Goal: Task Accomplishment & Management: Manage account settings

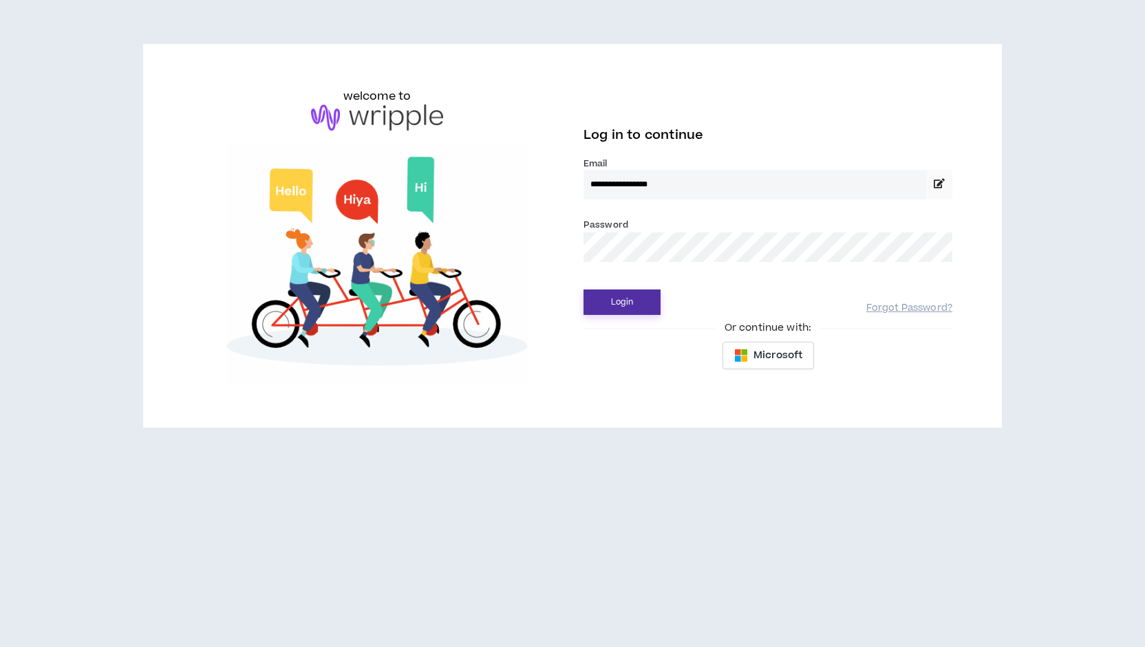
click at [639, 307] on button "Login" at bounding box center [621, 302] width 77 height 25
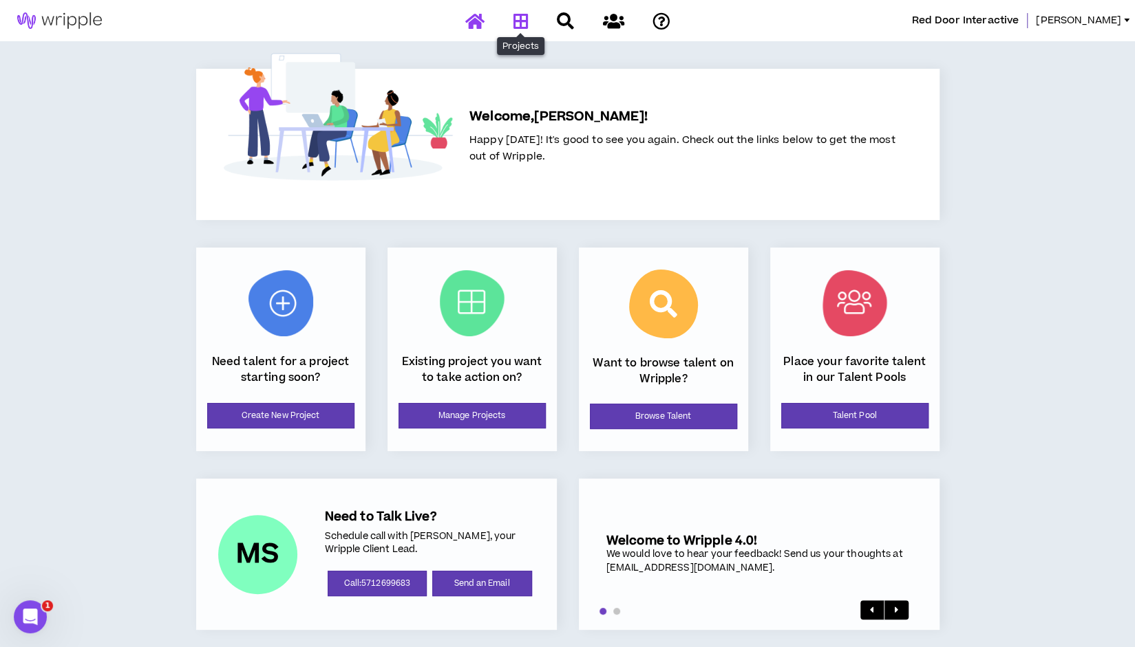
click at [526, 23] on icon at bounding box center [520, 20] width 15 height 17
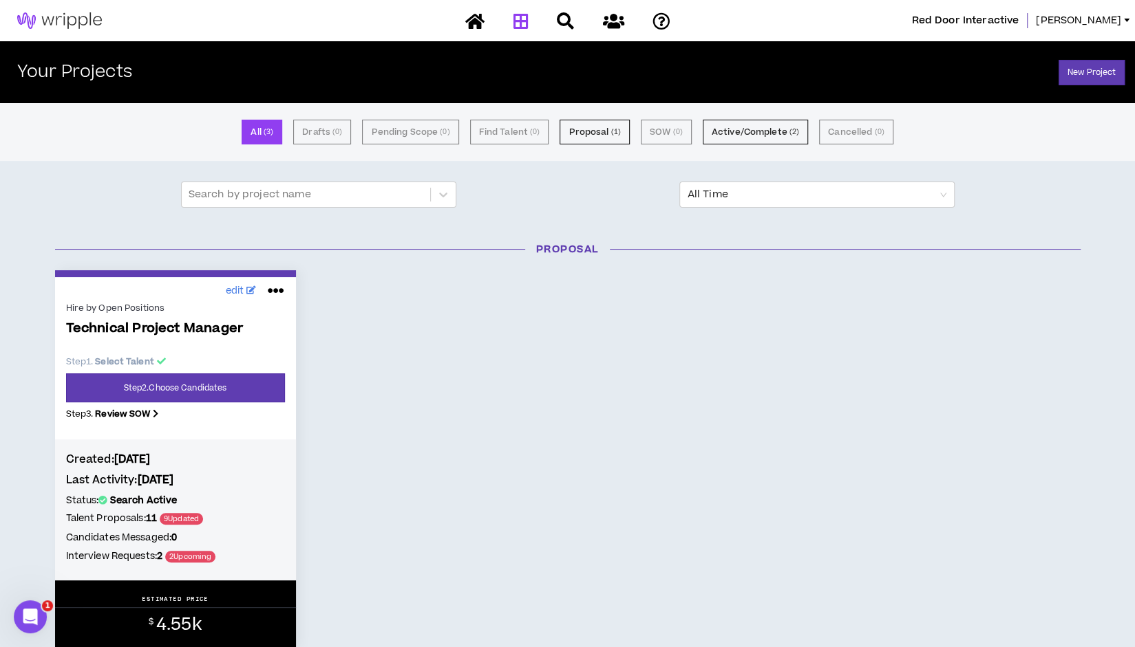
click at [241, 473] on h4 "Last Activity: 3 days ago" at bounding box center [175, 480] width 219 height 15
click at [183, 329] on span "Technical Project Manager" at bounding box center [175, 329] width 219 height 16
click at [186, 385] on link "Step 2 . Choose Candidates" at bounding box center [175, 388] width 219 height 29
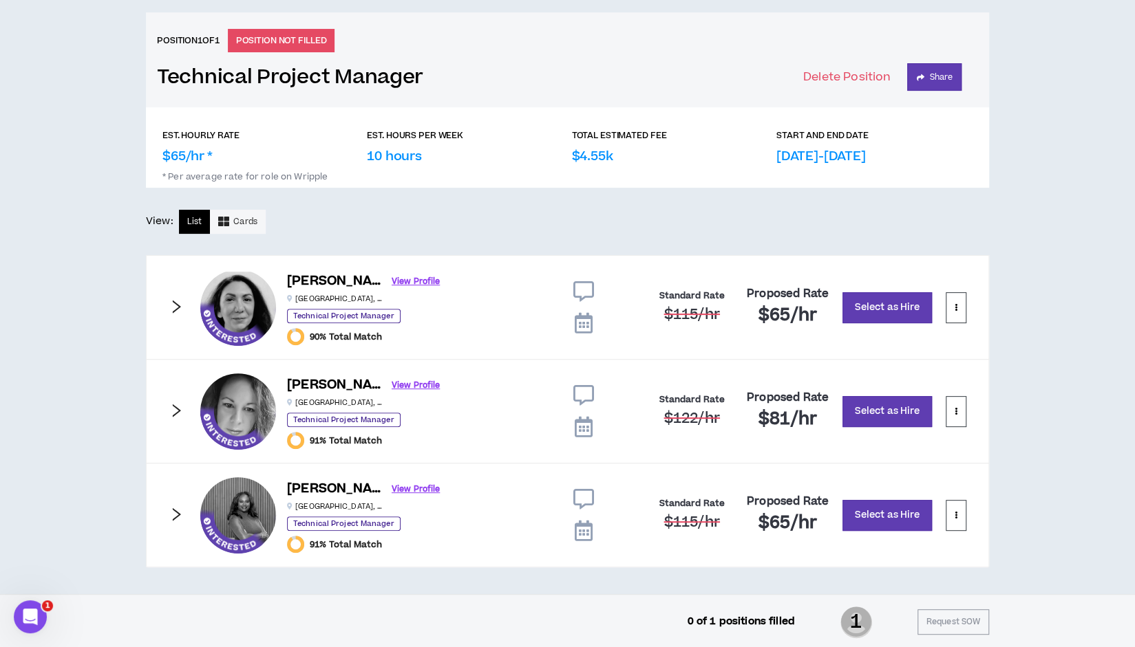
scroll to position [125, 0]
click at [579, 322] on icon at bounding box center [583, 323] width 18 height 21
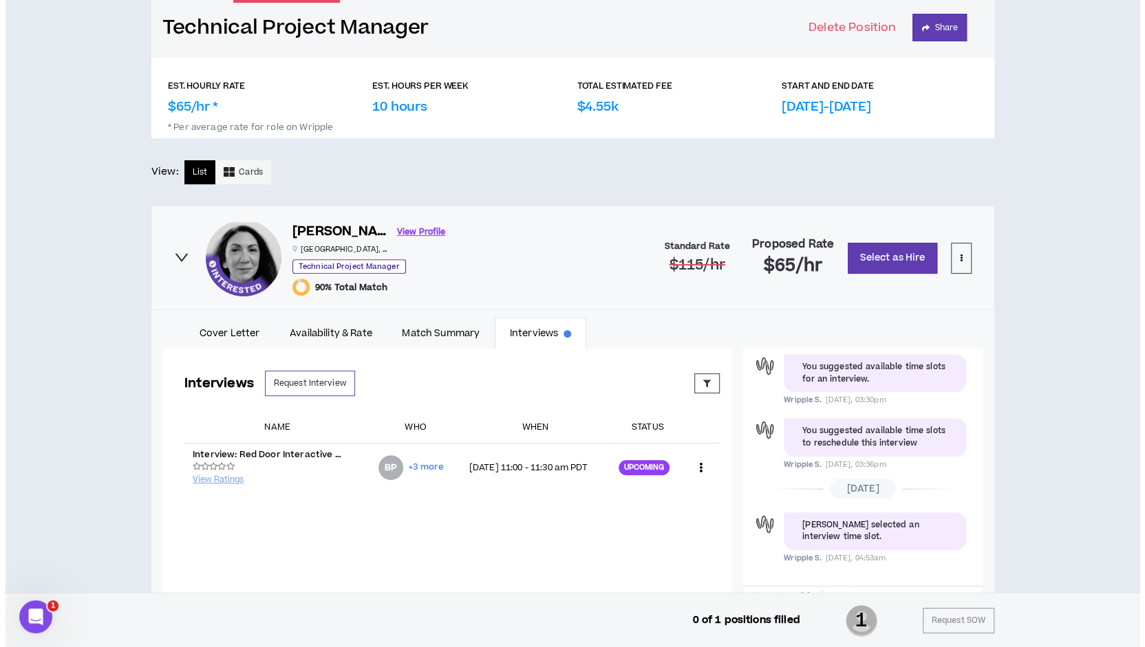
scroll to position [175, 0]
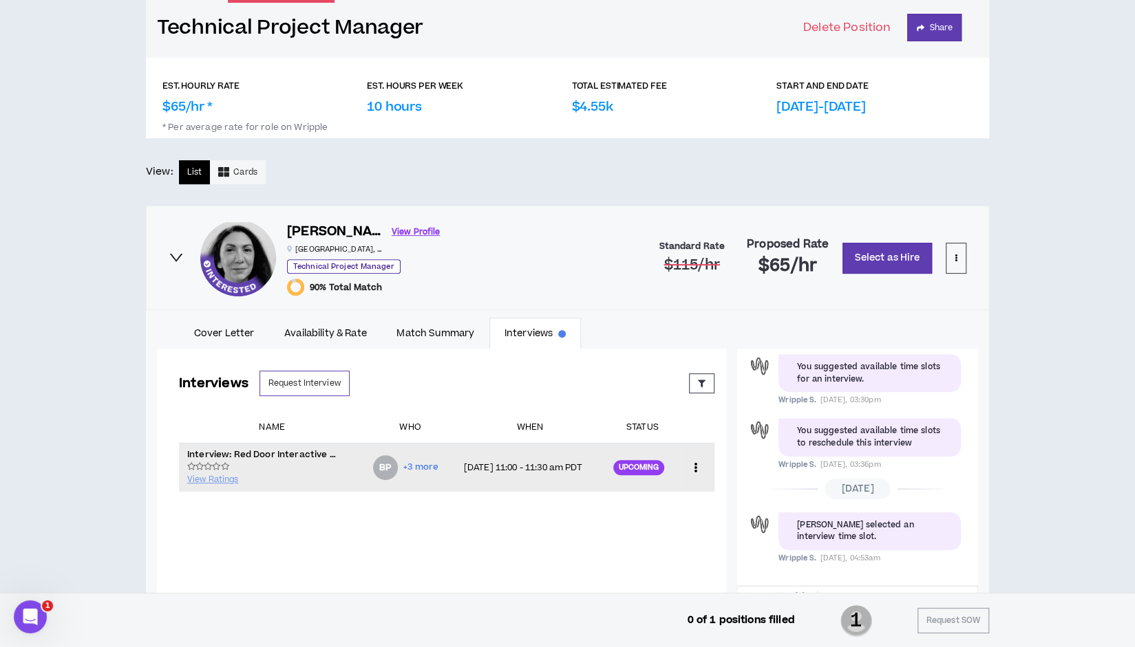
click at [688, 467] on icon at bounding box center [695, 468] width 14 height 21
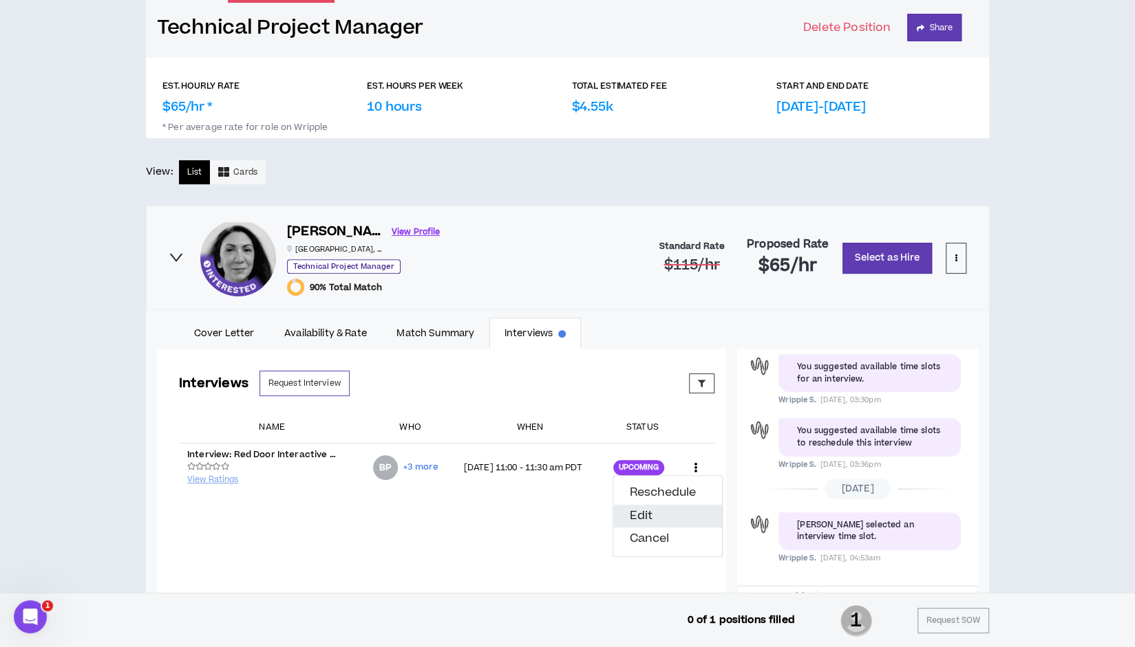
click at [652, 513] on button "Edit" at bounding box center [667, 516] width 109 height 23
select select "*******"
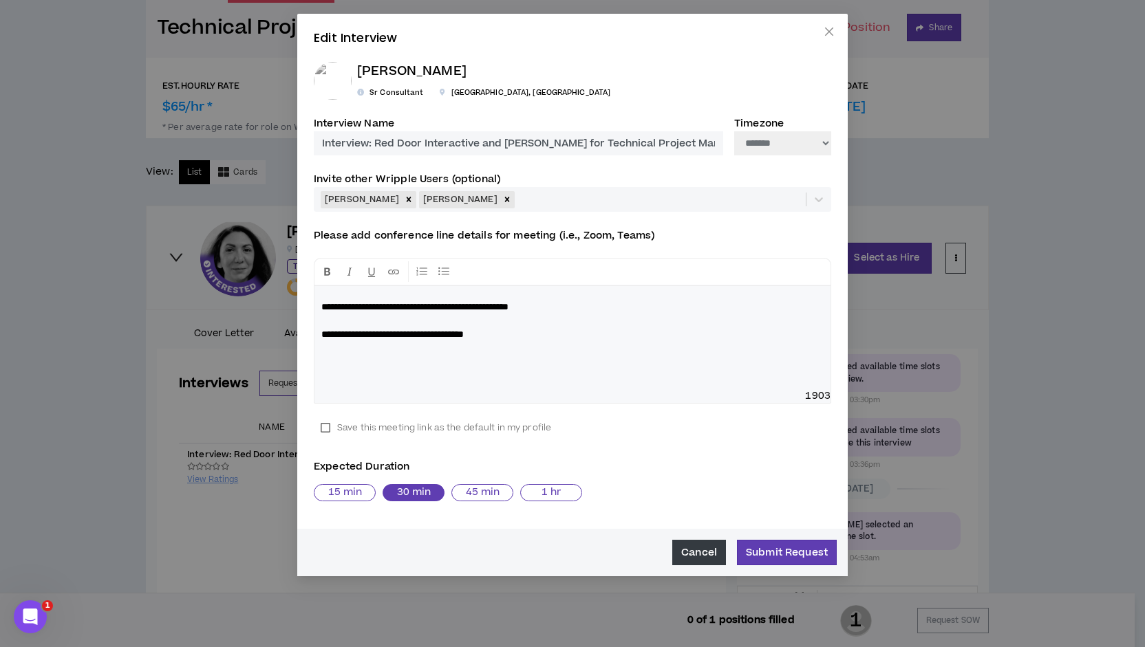
click at [698, 551] on button "Cancel" at bounding box center [699, 552] width 54 height 25
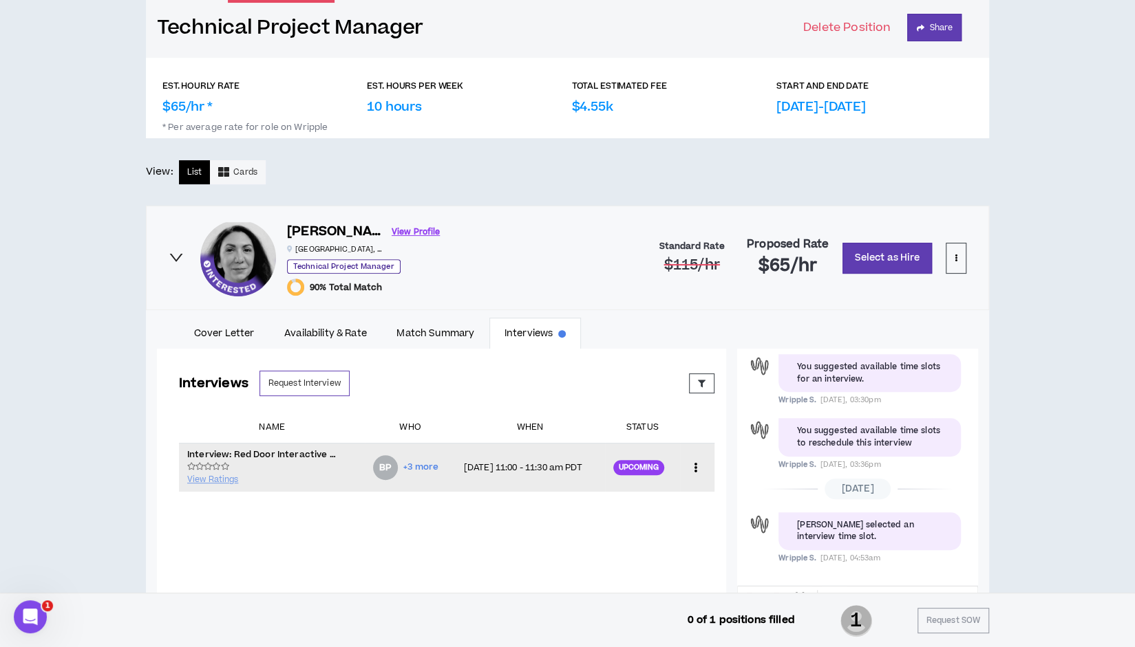
click at [698, 463] on td "Reschedule Edit Cancel" at bounding box center [697, 467] width 34 height 49
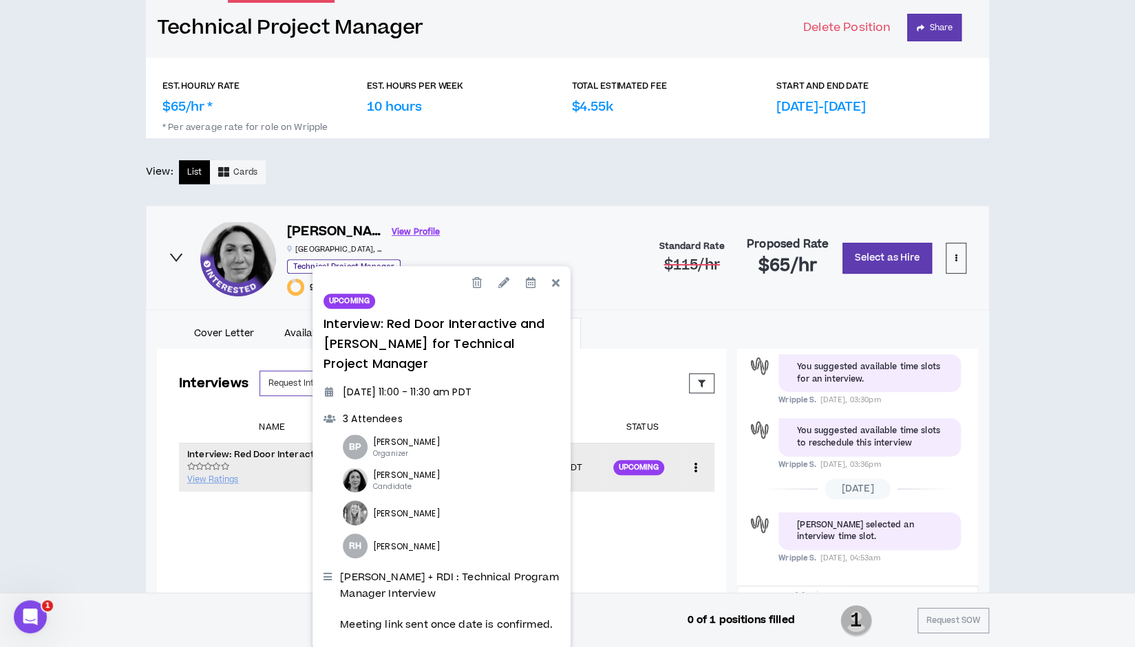
click at [688, 471] on icon at bounding box center [695, 468] width 14 height 21
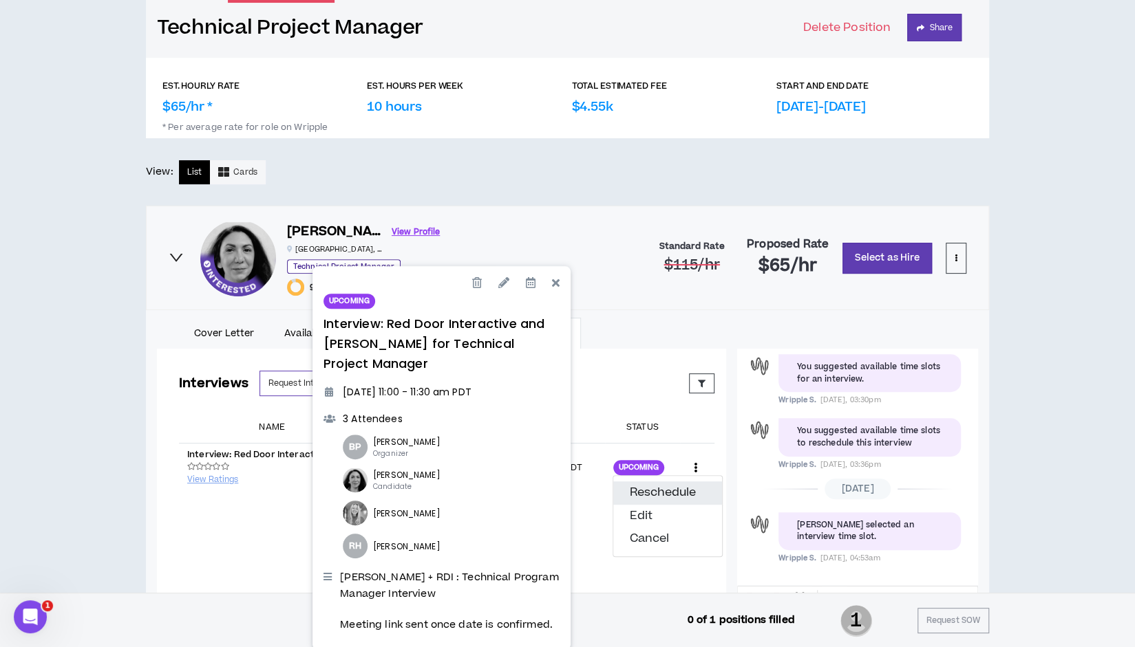
click at [685, 491] on button "Reschedule" at bounding box center [667, 493] width 109 height 23
select select "*******"
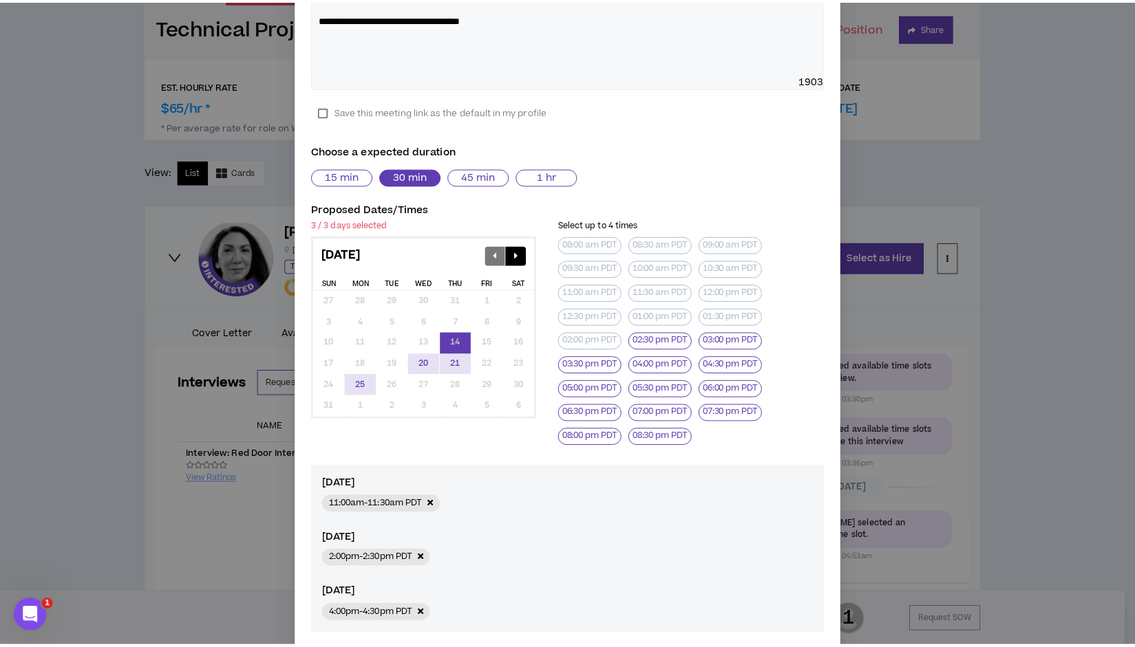
scroll to position [320, 0]
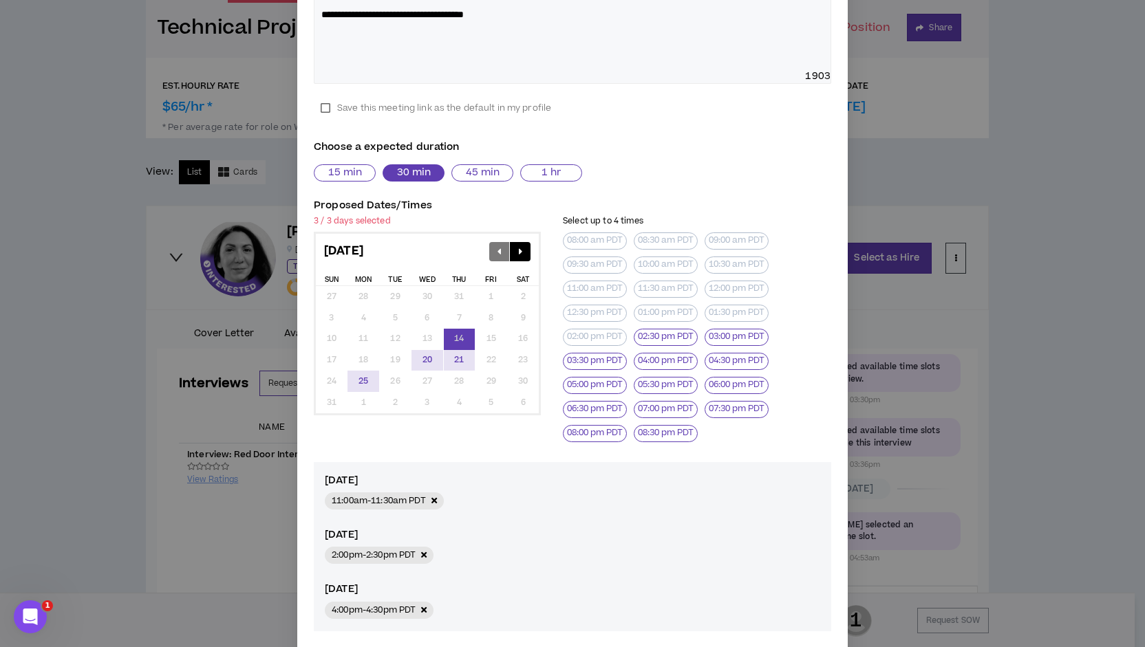
click at [67, 144] on div "**********" at bounding box center [572, 323] width 1145 height 647
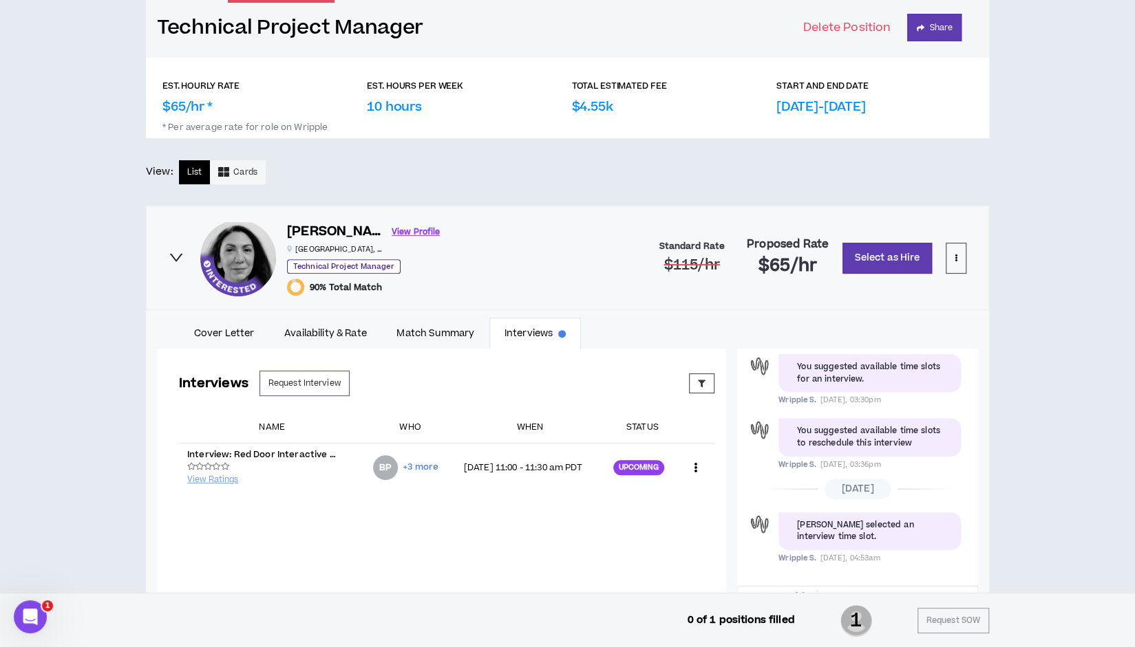
scroll to position [0, 0]
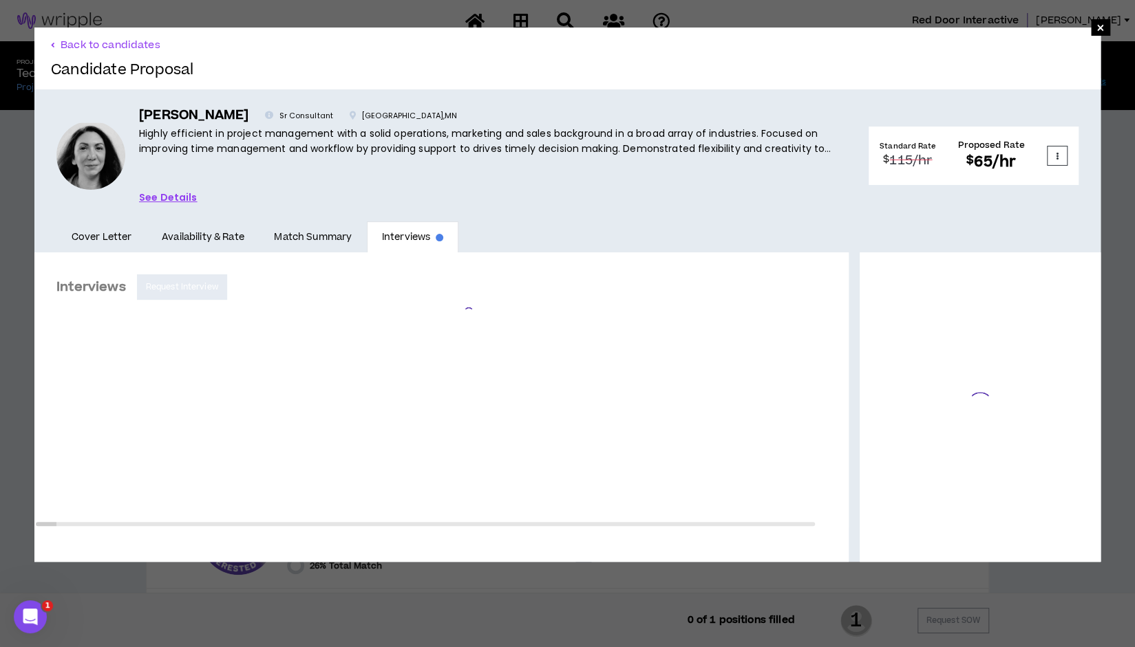
scroll to position [347, 0]
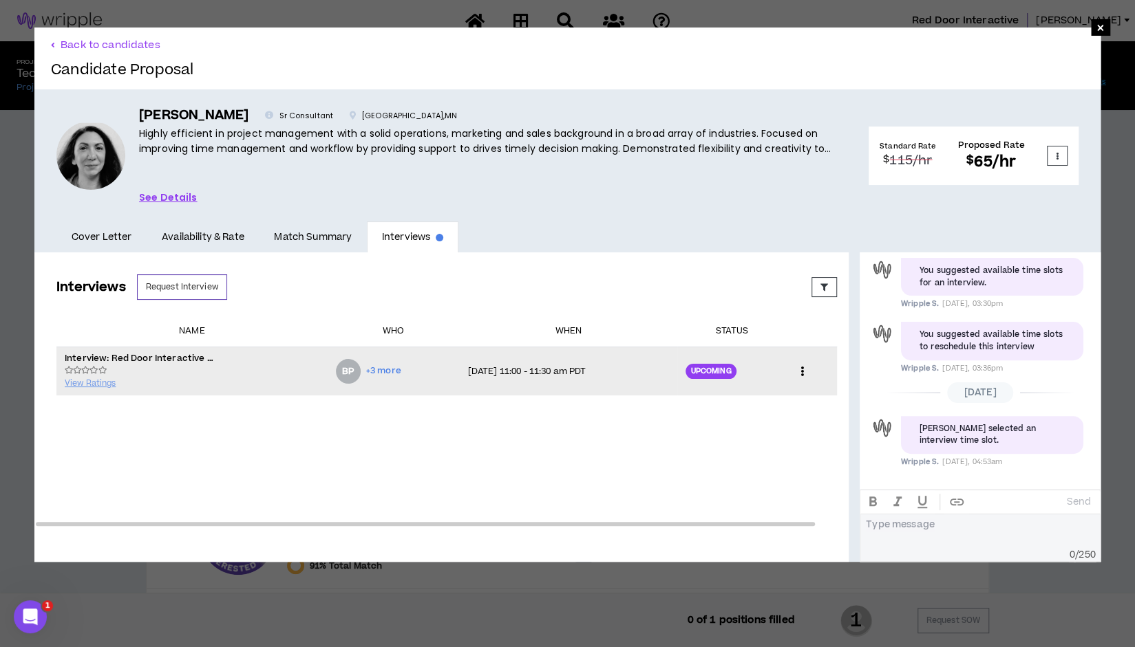
click at [369, 372] on span "+3 more" at bounding box center [383, 371] width 35 height 13
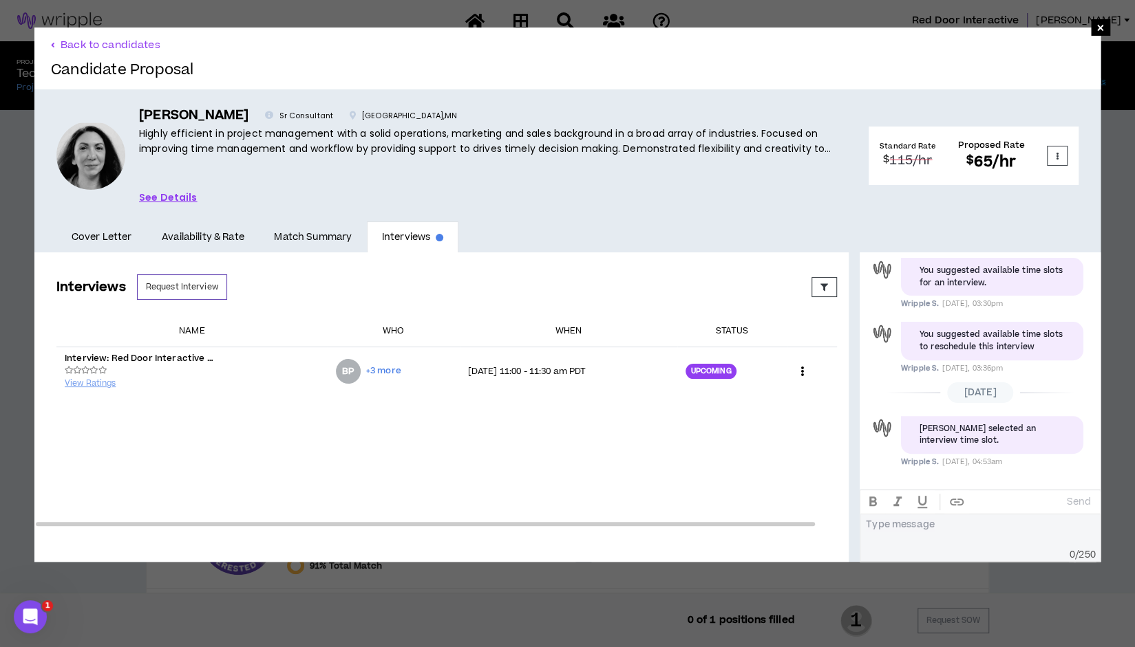
click at [765, 464] on div "Interviews Request Interview Proposed Upcoming Completed Rejected Requested Res…" at bounding box center [446, 396] width 824 height 286
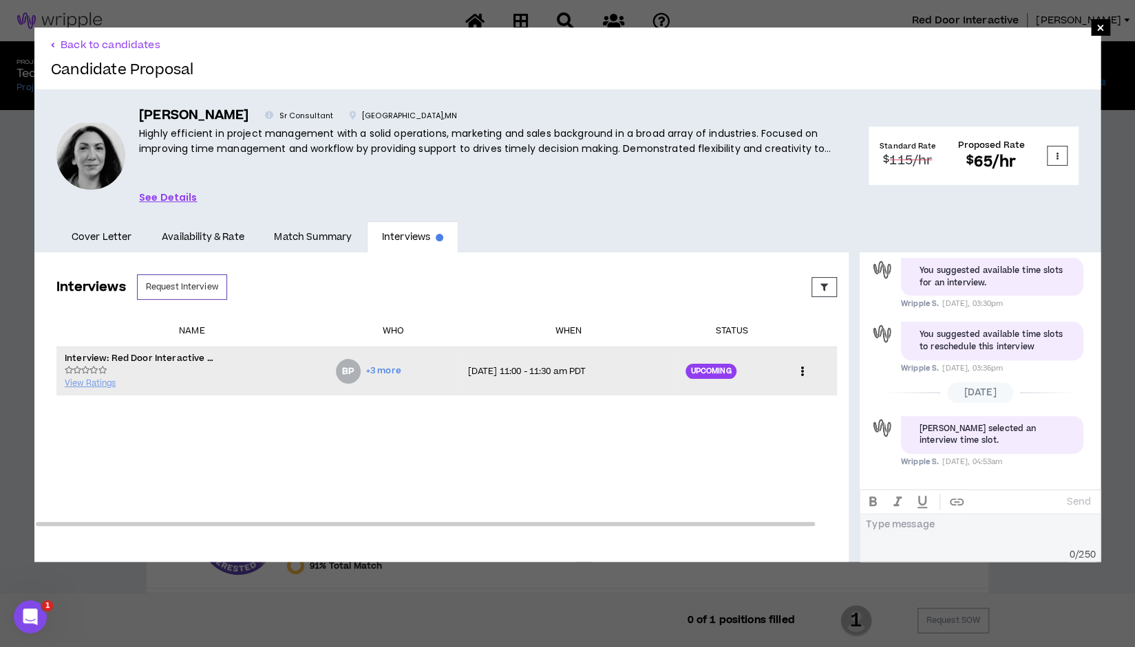
click at [795, 371] on icon at bounding box center [802, 371] width 14 height 21
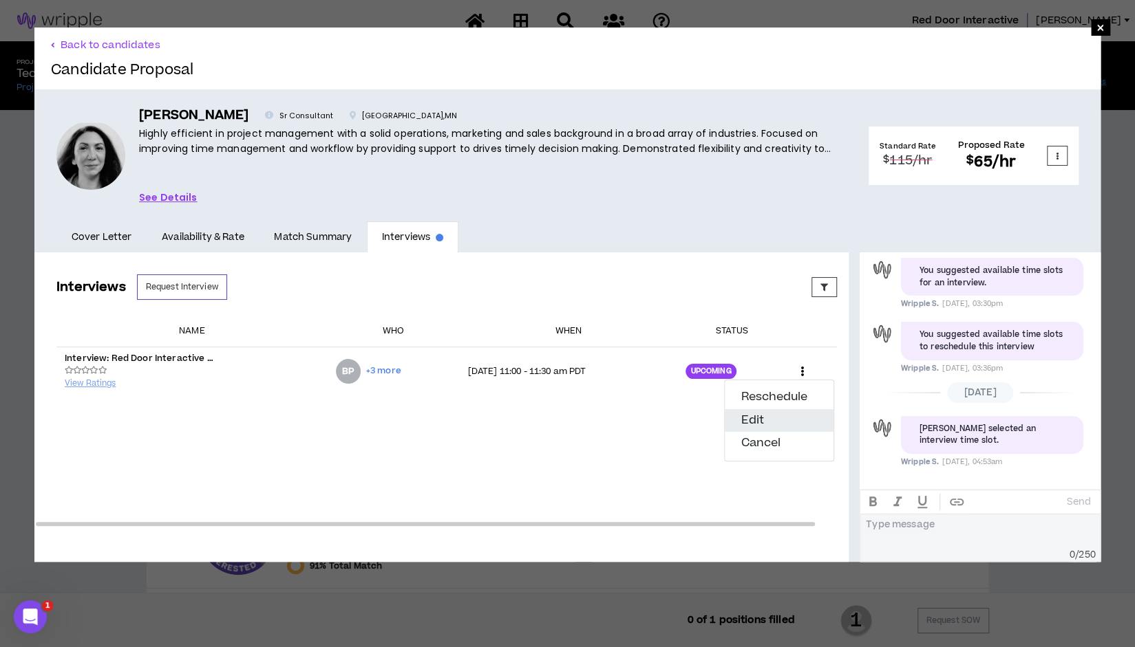
click at [769, 421] on button "Edit" at bounding box center [779, 420] width 109 height 23
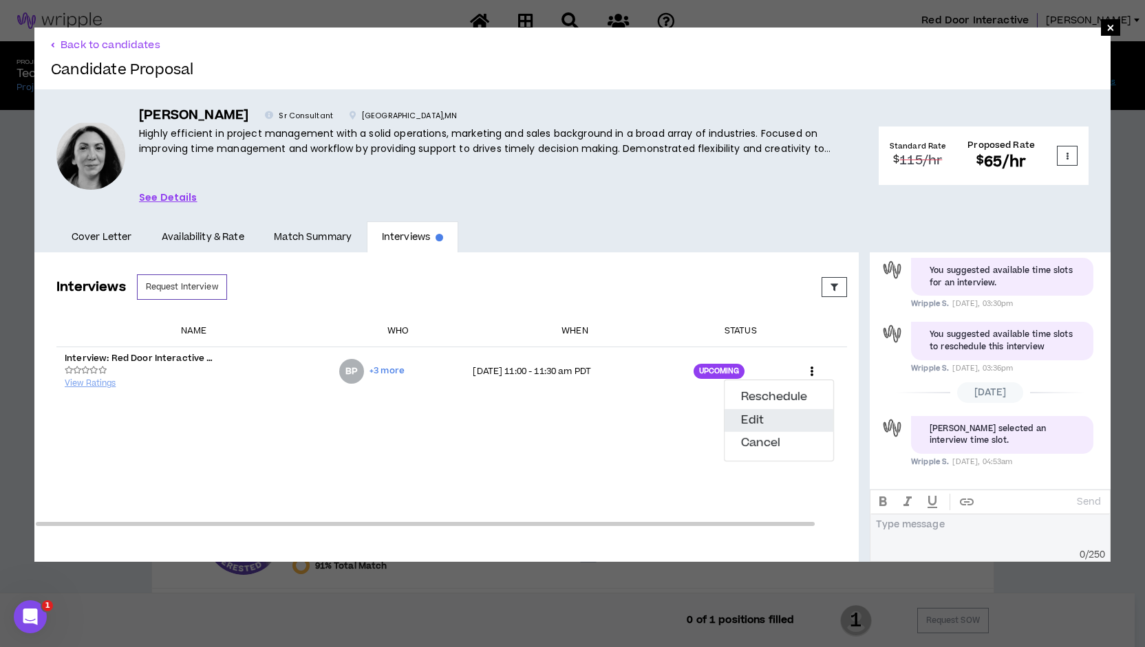
select select "*******"
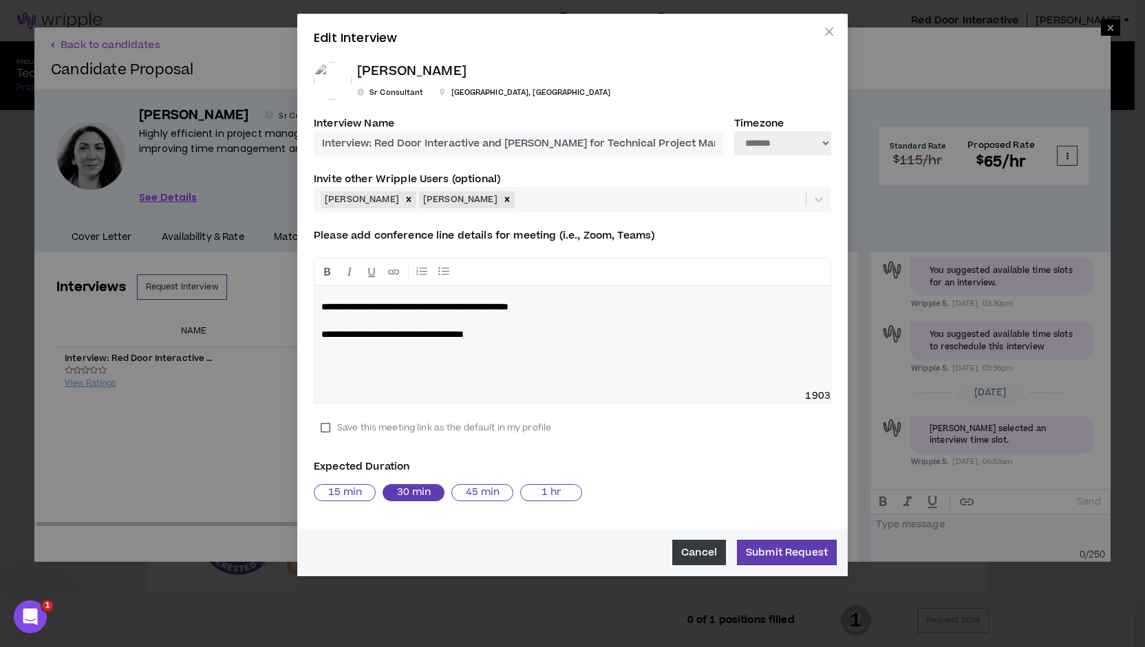
click at [698, 551] on button "Cancel" at bounding box center [699, 552] width 54 height 25
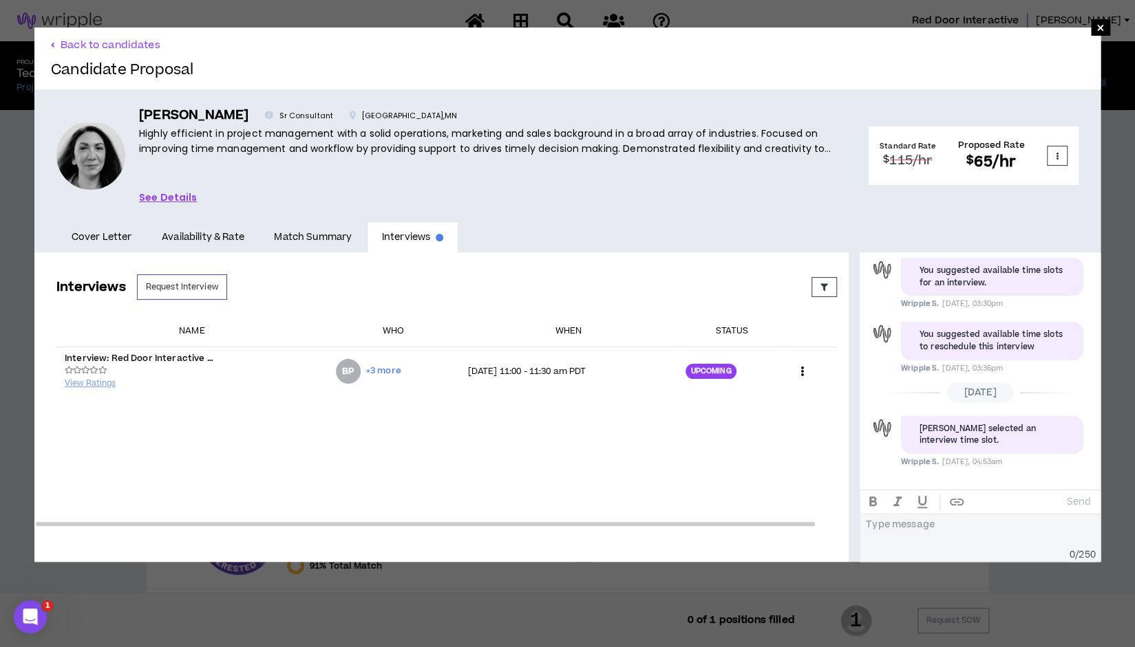
click at [175, 197] on link "See Details" at bounding box center [168, 197] width 58 height 15
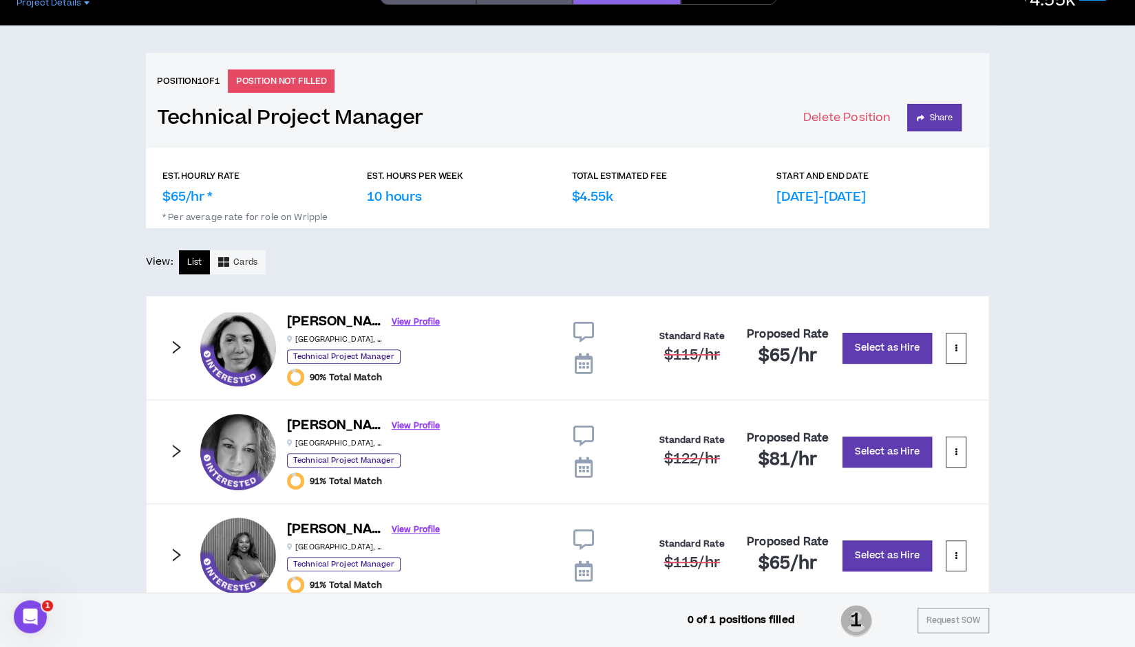
scroll to position [125, 0]
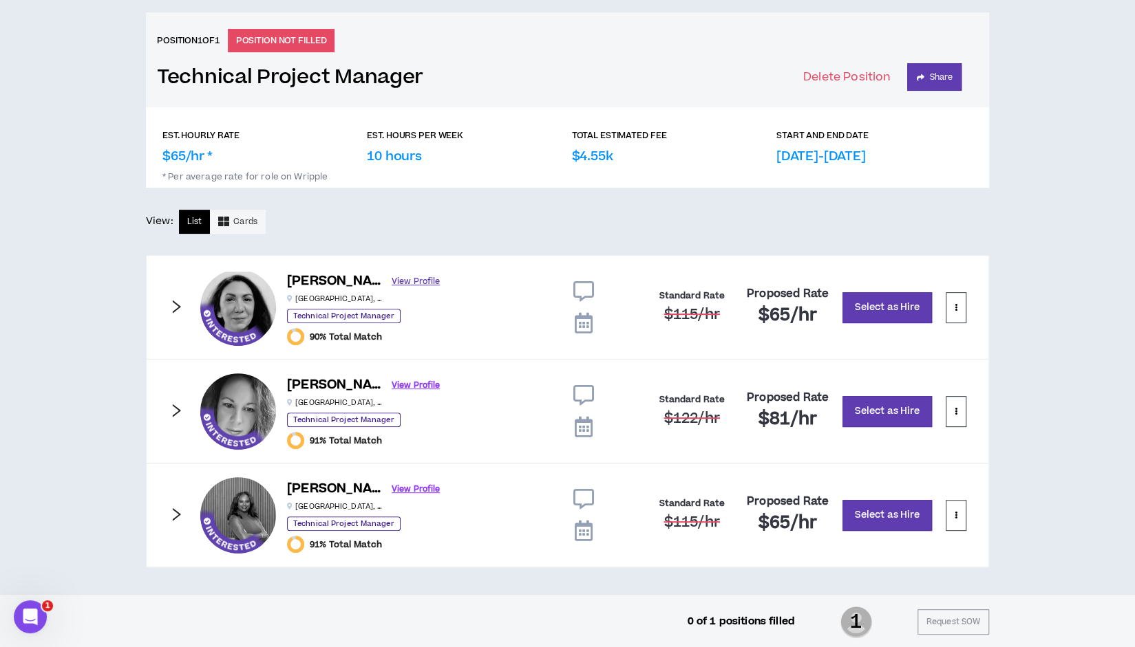
click at [409, 281] on link "View Profile" at bounding box center [416, 282] width 48 height 24
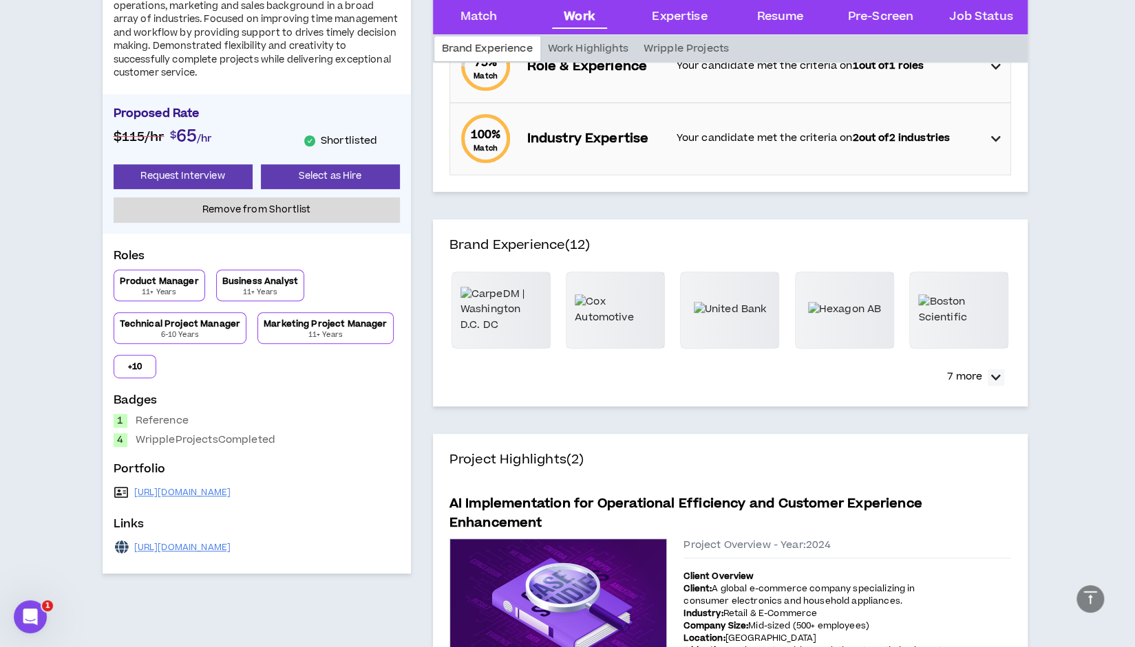
scroll to position [289, 0]
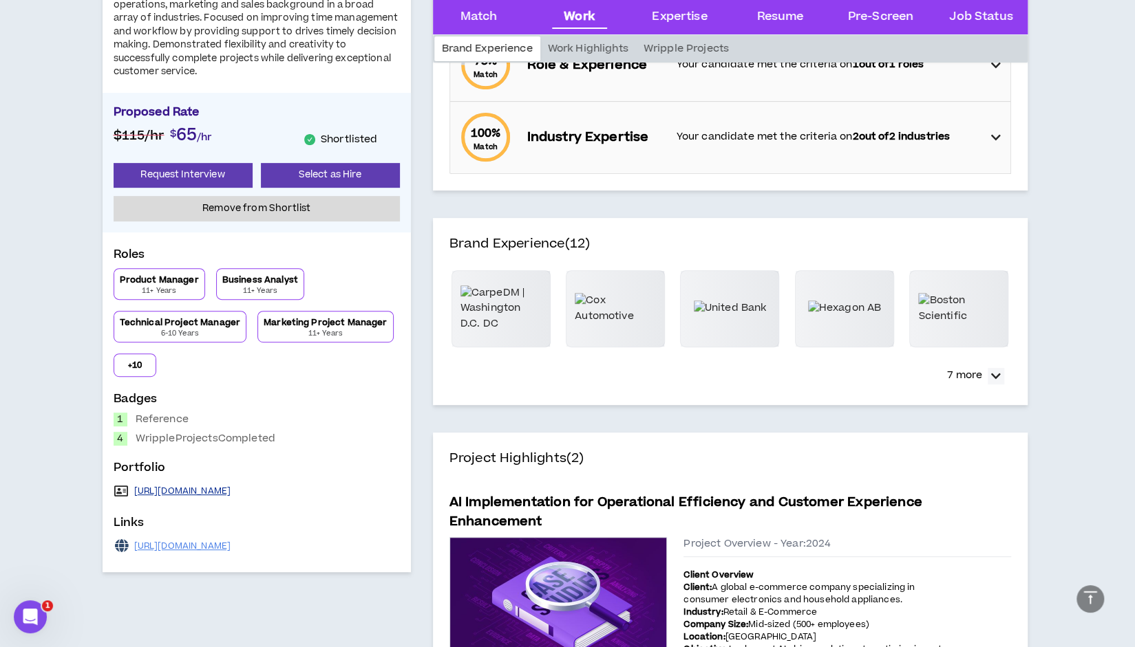
click at [213, 491] on link "[URL][DOMAIN_NAME]" at bounding box center [182, 491] width 97 height 11
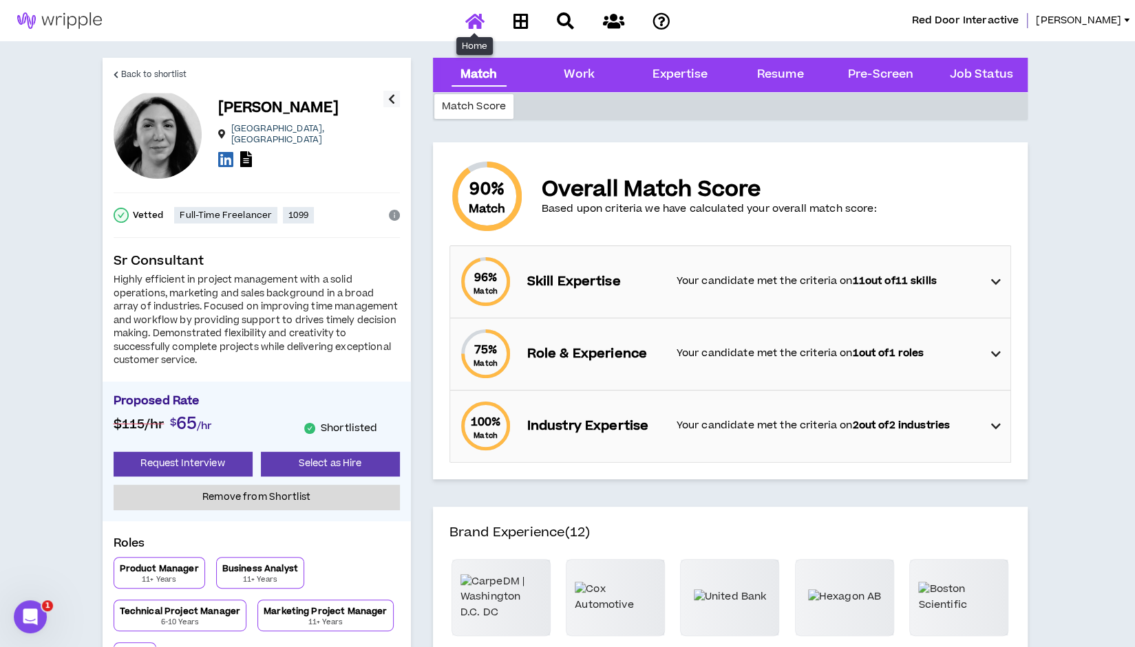
click at [475, 25] on icon at bounding box center [474, 20] width 19 height 17
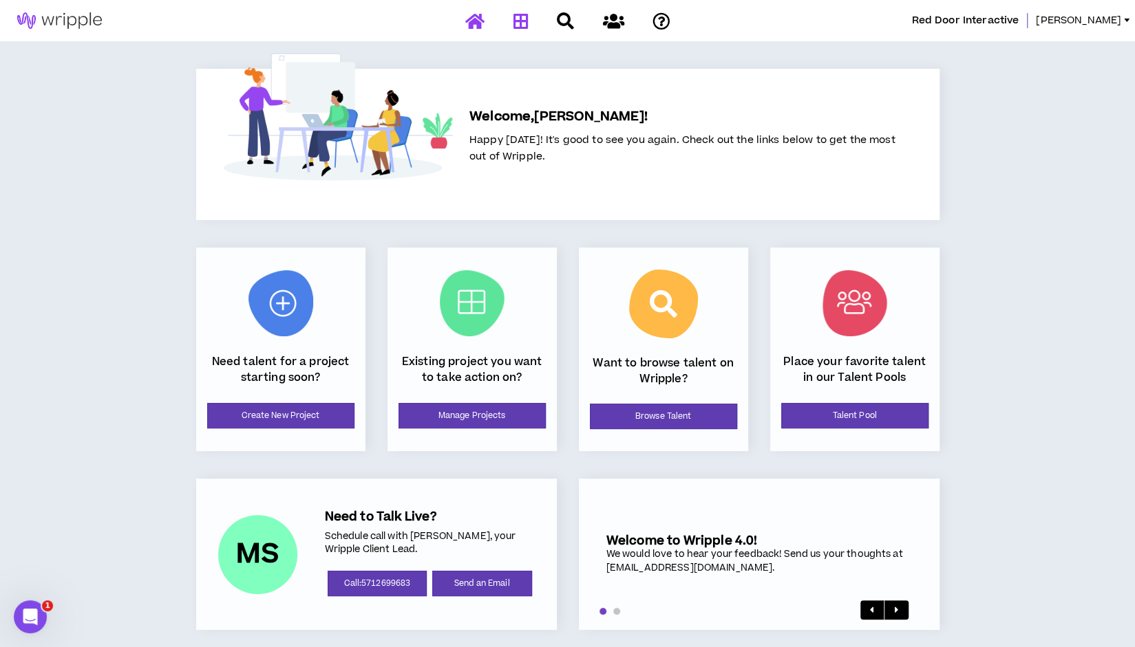
click at [524, 19] on icon at bounding box center [520, 20] width 15 height 17
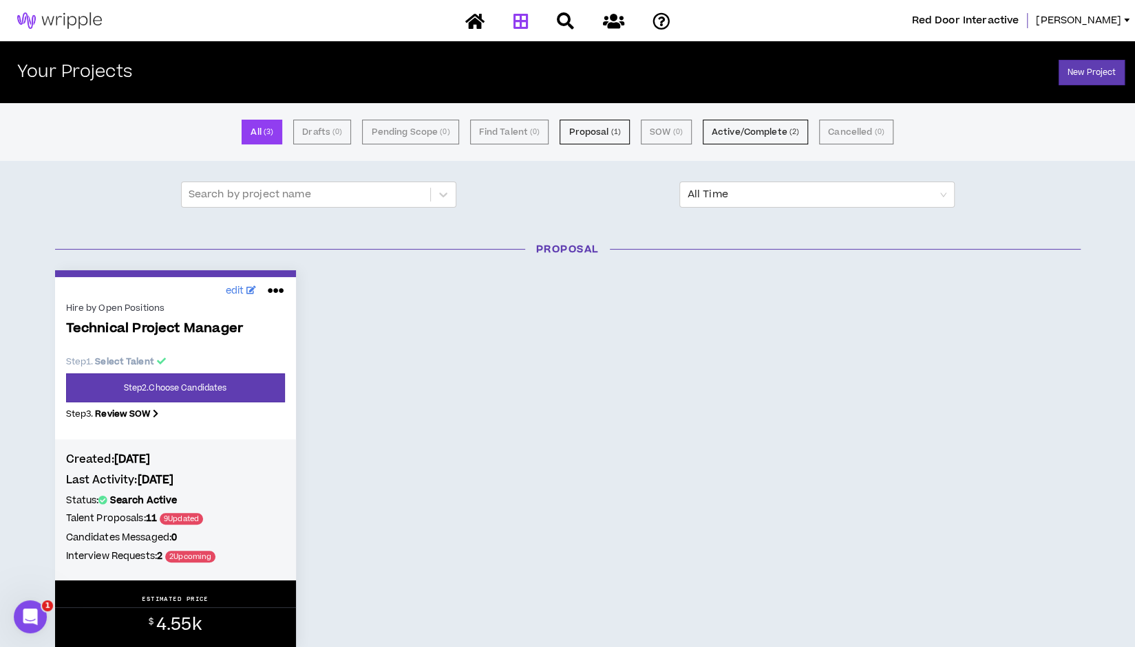
click at [190, 349] on p "Technical Project Manager" at bounding box center [175, 338] width 219 height 34
click at [175, 330] on span "Technical Project Manager" at bounding box center [175, 329] width 219 height 16
click at [127, 390] on link "Step 2 . Choose Candidates" at bounding box center [175, 388] width 219 height 29
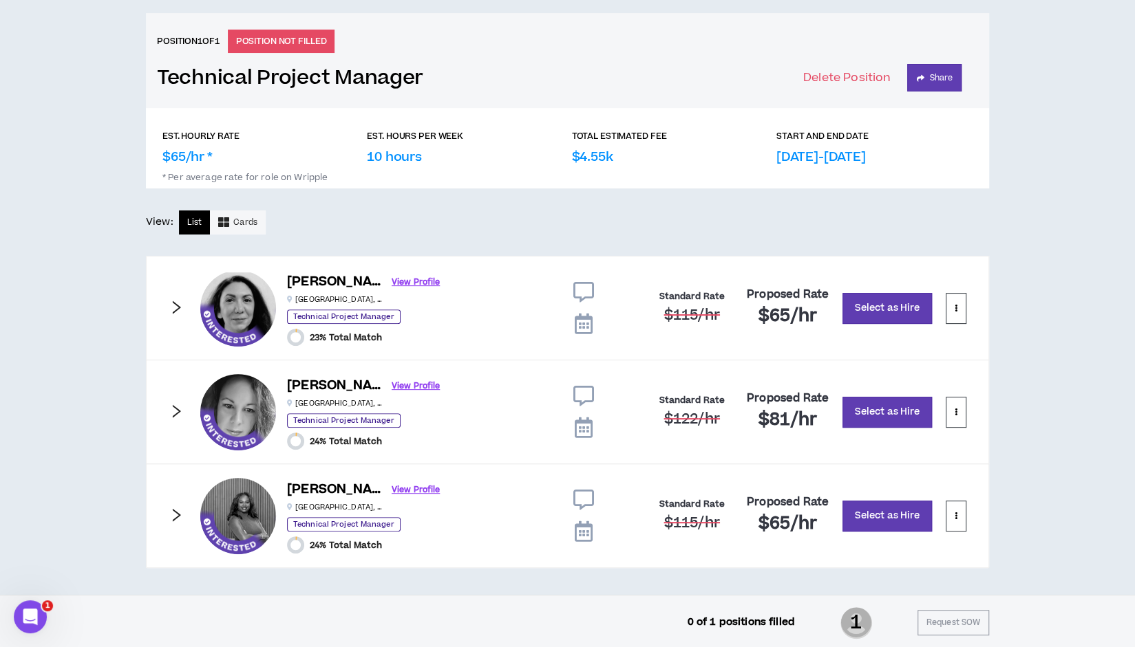
scroll to position [125, 0]
click at [585, 327] on icon at bounding box center [583, 323] width 18 height 21
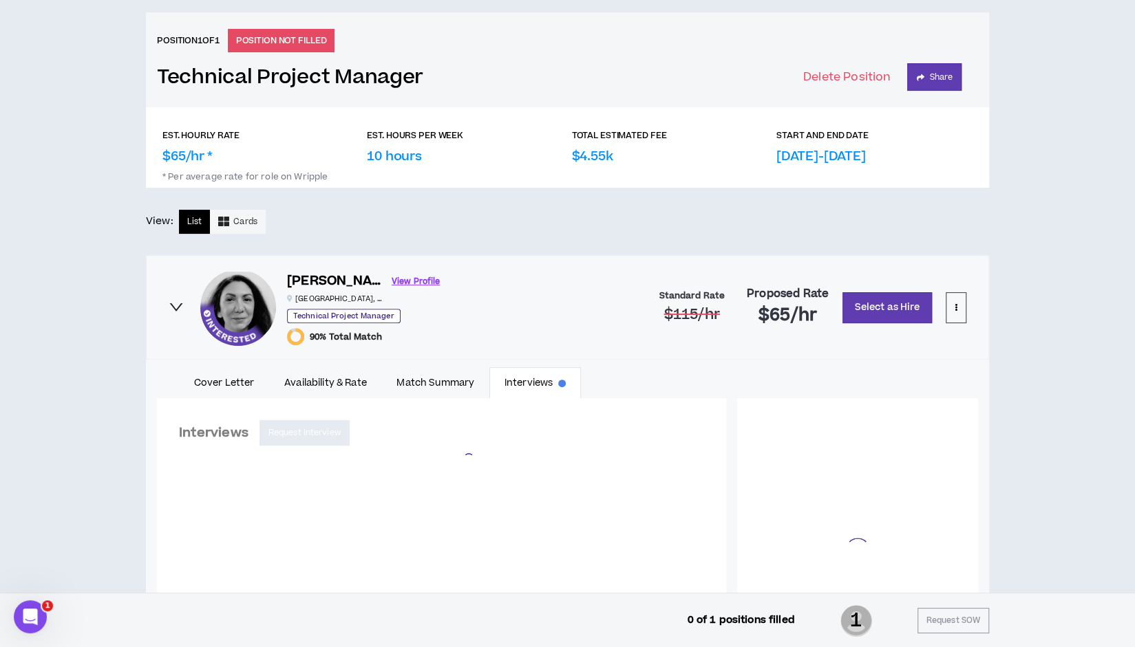
scroll to position [347, 0]
